Goal: Task Accomplishment & Management: Manage account settings

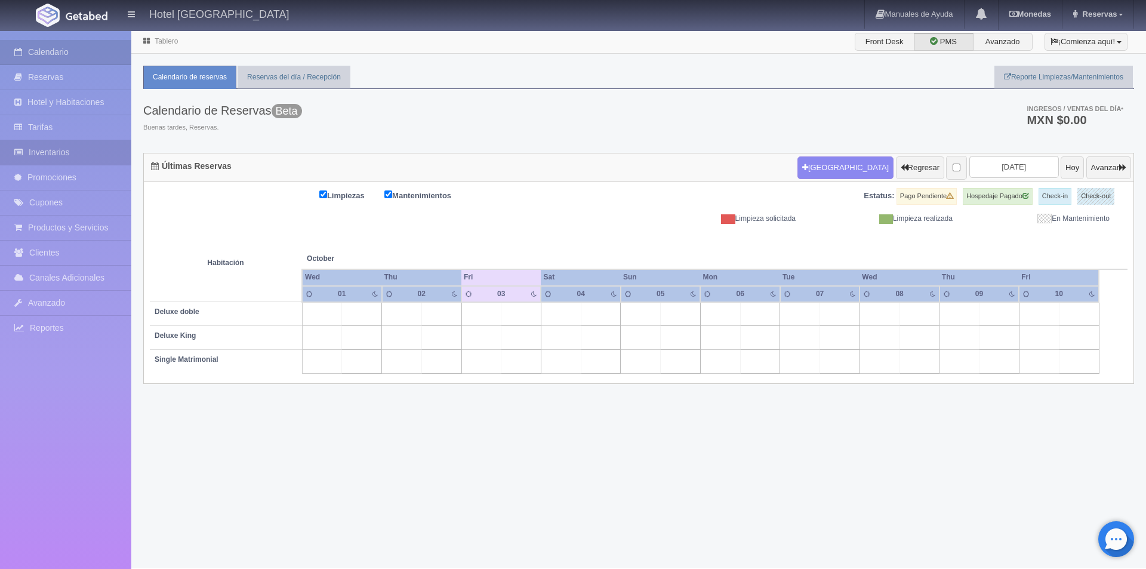
click at [77, 150] on link "Inventarios" at bounding box center [65, 152] width 131 height 24
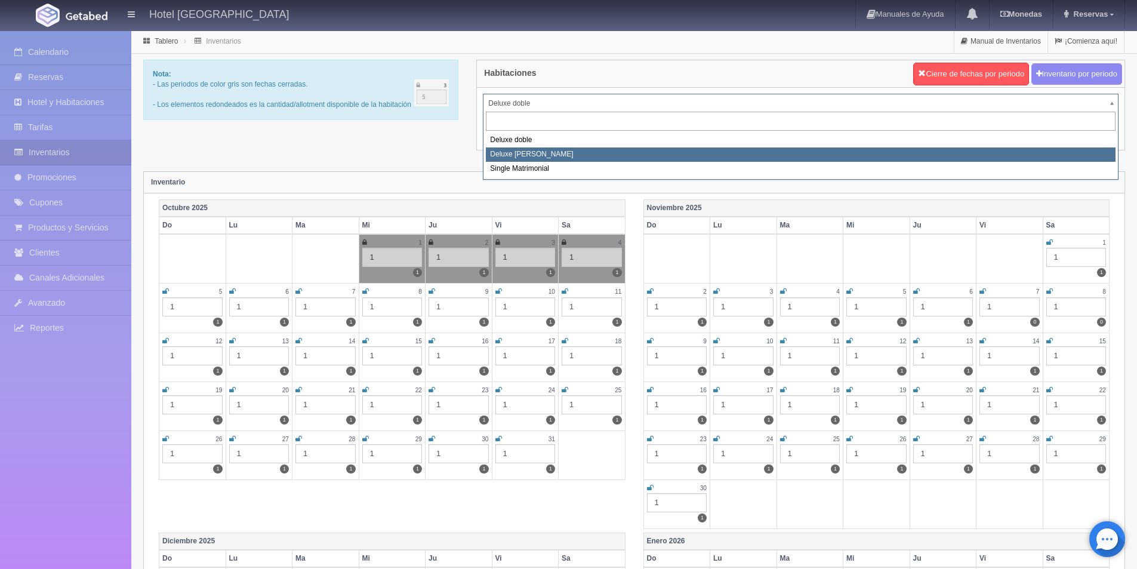
select select "2253"
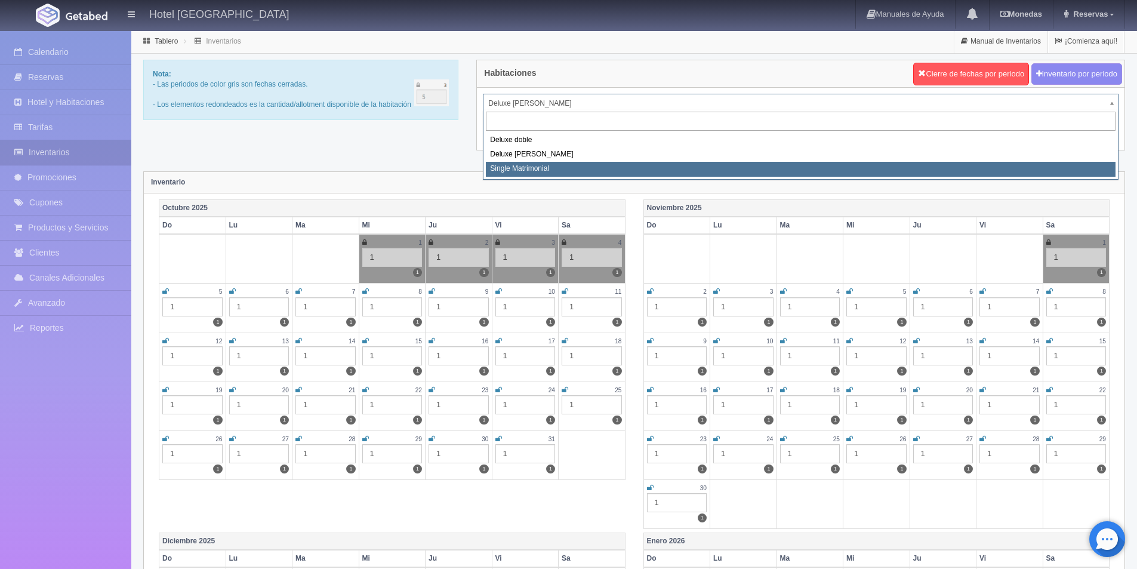
select select "2254"
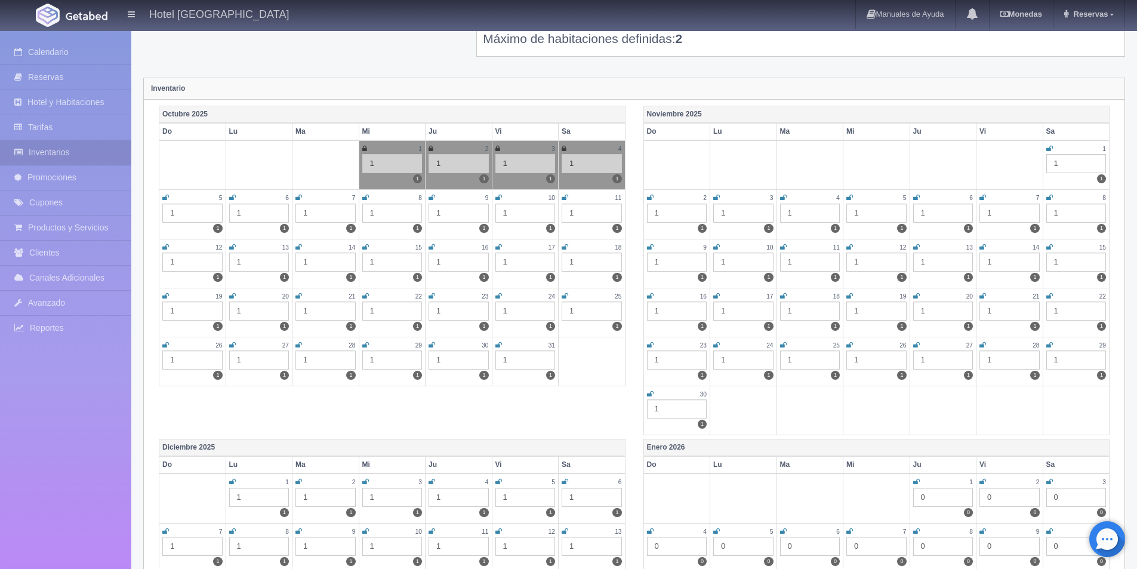
scroll to position [119, 0]
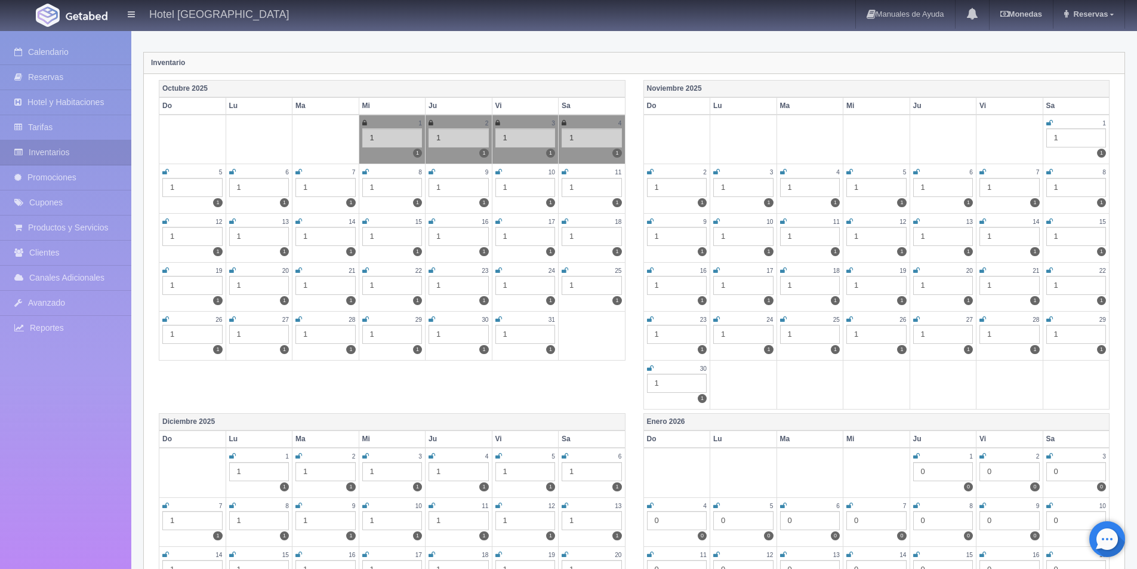
click at [1048, 124] on icon at bounding box center [1049, 122] width 7 height 7
click at [648, 171] on icon at bounding box center [650, 171] width 7 height 7
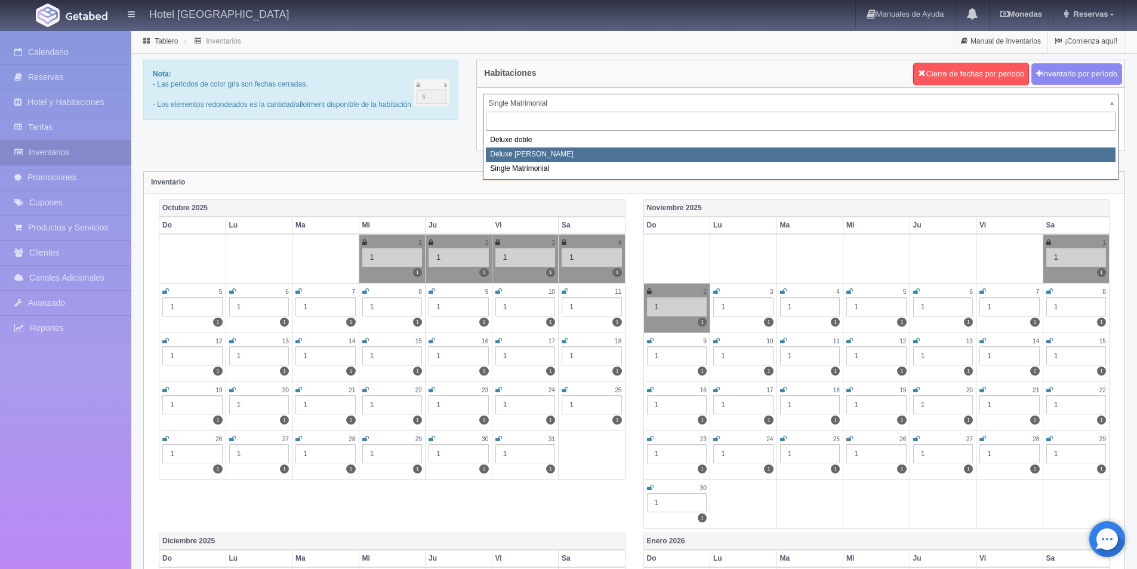
select select "2253"
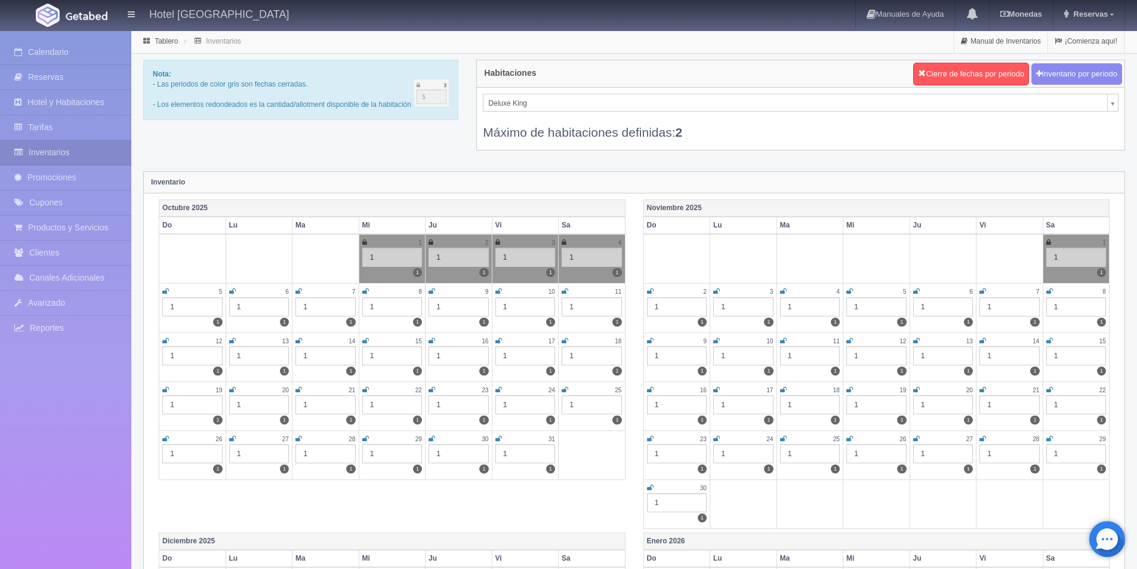
click at [647, 291] on icon at bounding box center [650, 291] width 7 height 7
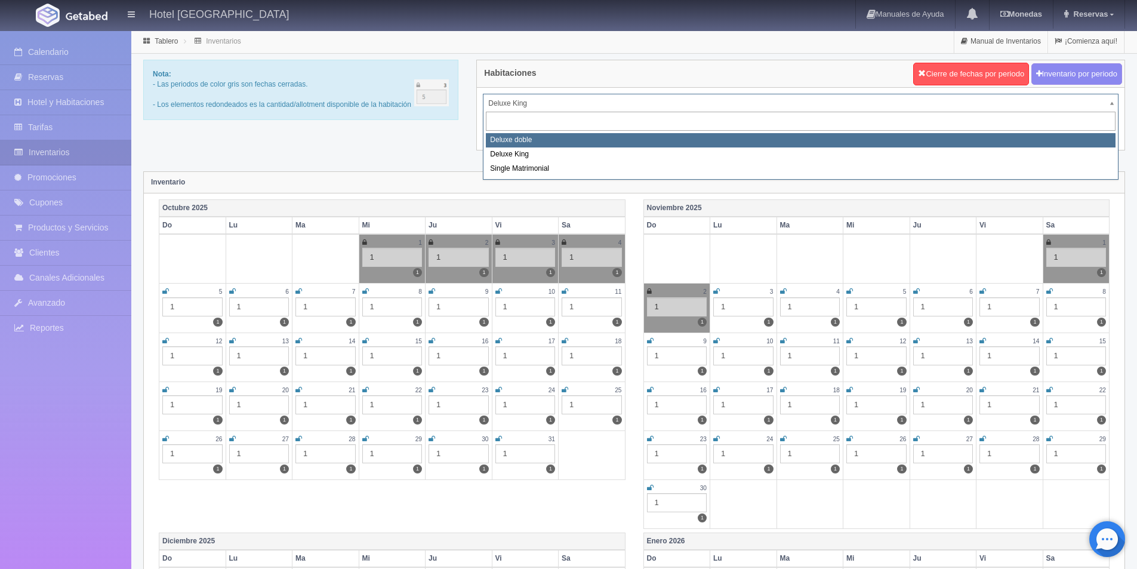
select select "2252"
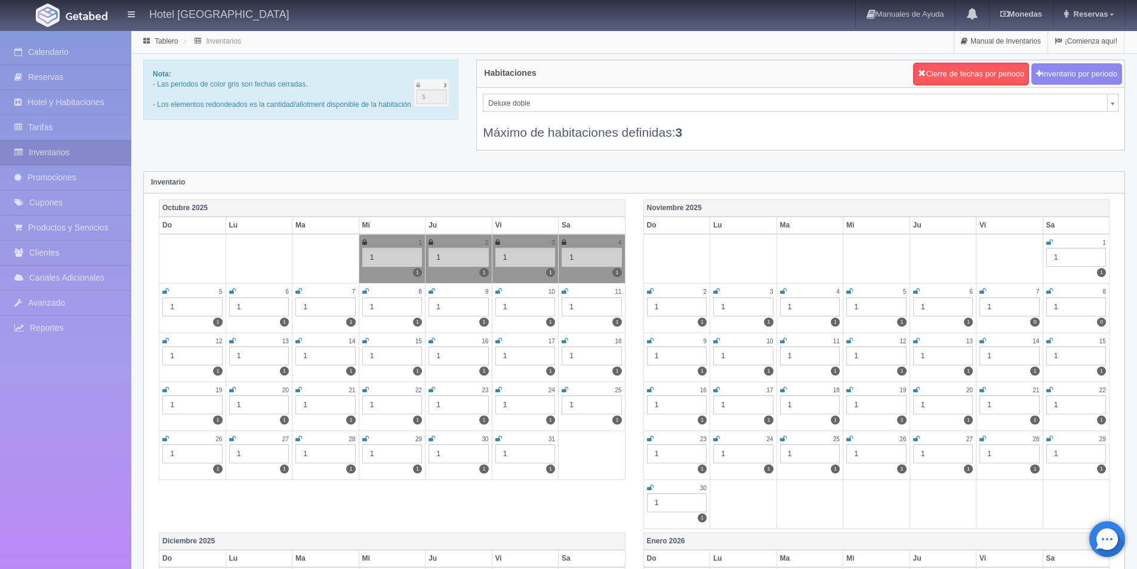
click at [1050, 240] on icon at bounding box center [1049, 242] width 7 height 7
click at [644, 291] on td "2 1 1" at bounding box center [676, 307] width 67 height 49
click at [647, 291] on icon at bounding box center [650, 291] width 7 height 7
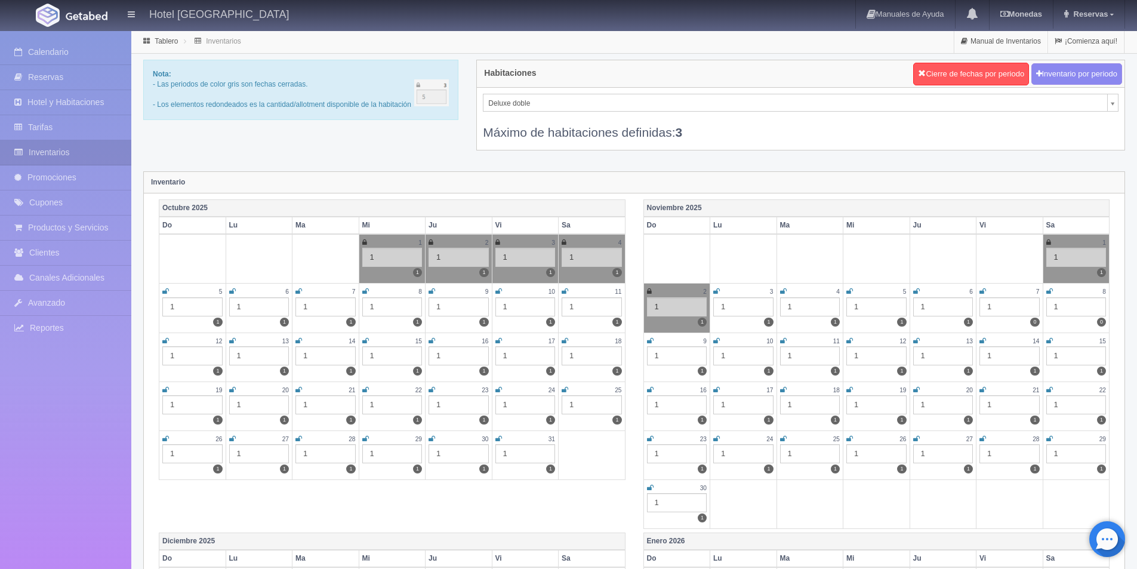
click at [497, 437] on icon at bounding box center [498, 438] width 7 height 7
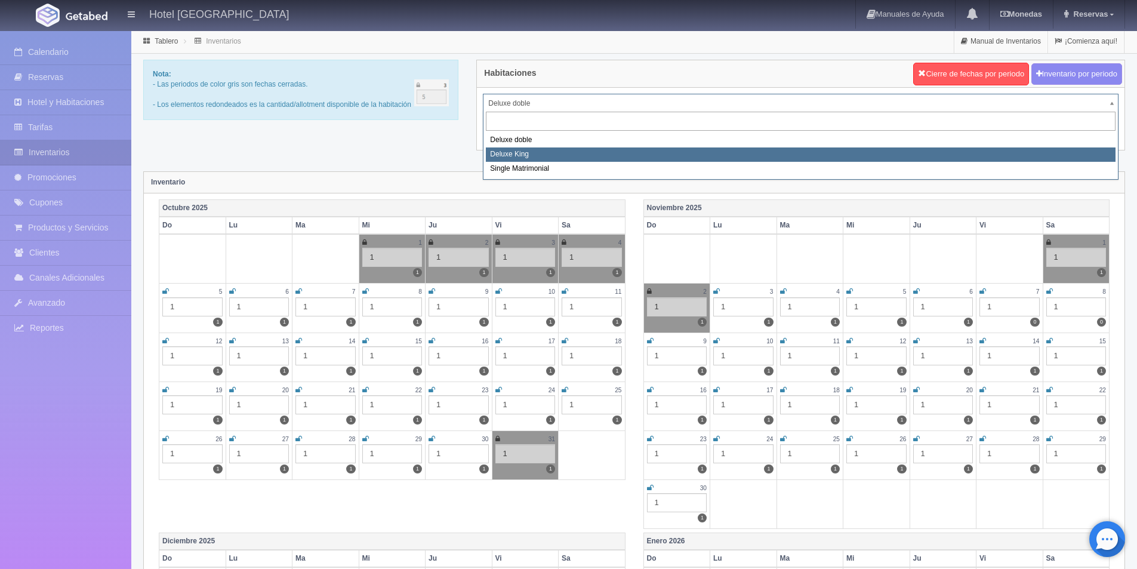
select select "2253"
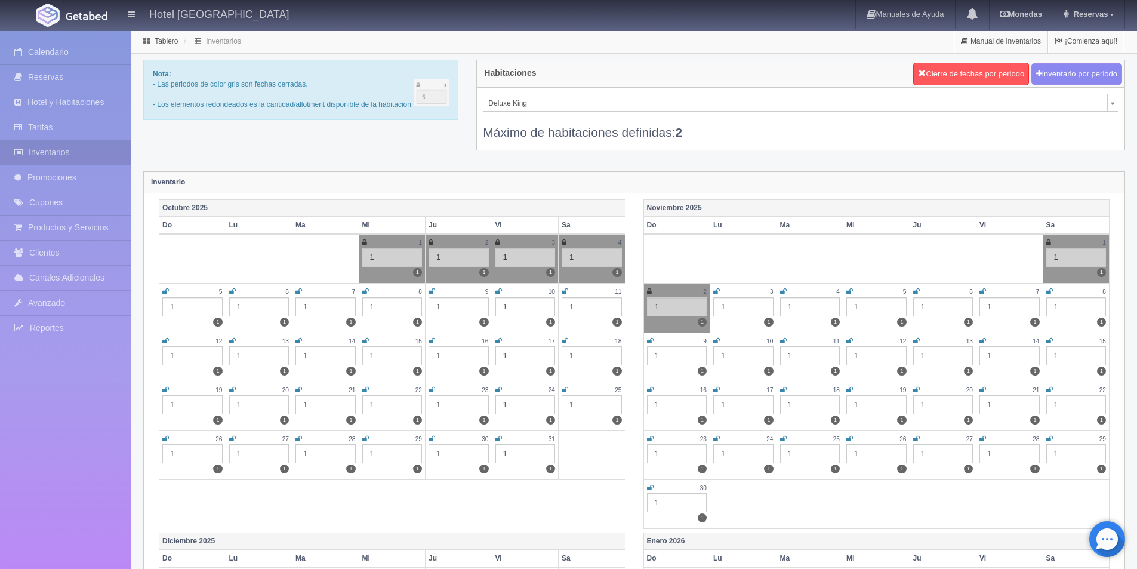
click at [496, 436] on icon at bounding box center [498, 438] width 7 height 7
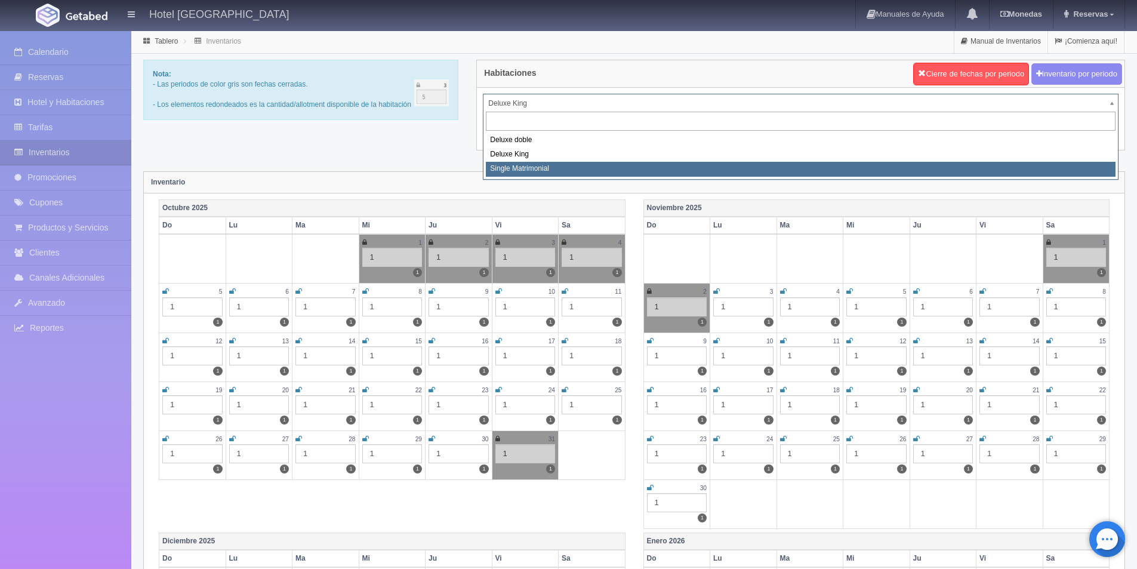
select select "2254"
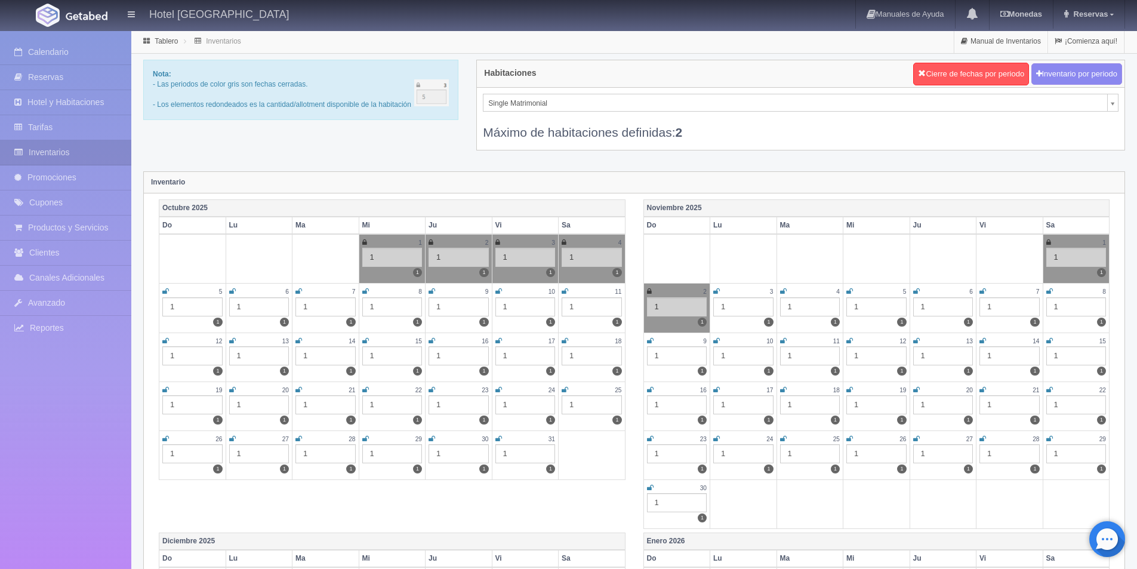
click at [499, 438] on icon at bounding box center [498, 438] width 7 height 7
click at [650, 287] on link at bounding box center [649, 291] width 5 height 10
